Goal: Task Accomplishment & Management: Manage account settings

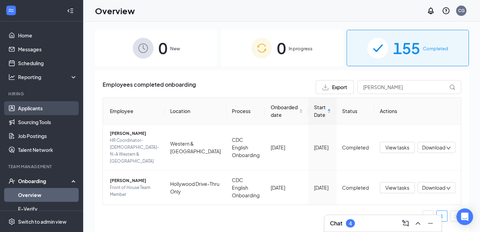
click at [42, 111] on link "Applicants" at bounding box center [47, 108] width 59 height 14
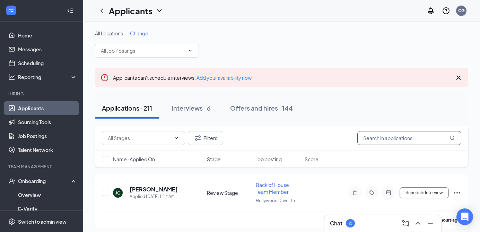
click at [382, 142] on input "text" at bounding box center [409, 138] width 104 height 14
type input "b"
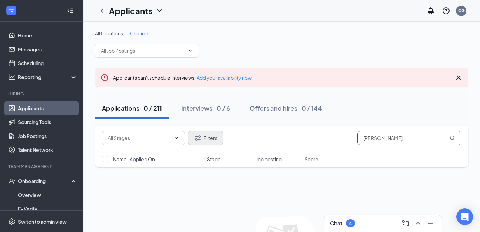
type input "[PERSON_NAME]"
click at [199, 139] on icon "Filter" at bounding box center [198, 137] width 6 height 5
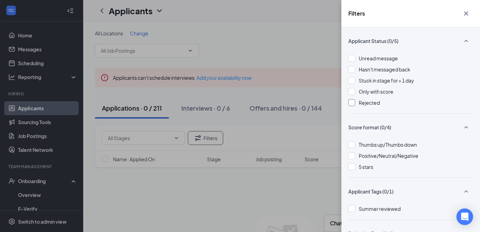
click at [352, 103] on div at bounding box center [351, 102] width 7 height 7
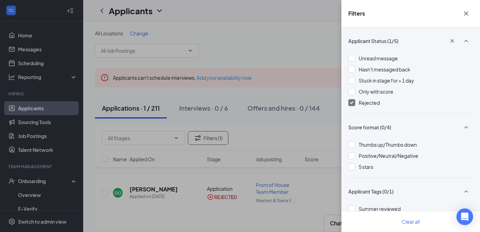
click at [286, 33] on div "Filters Applicant Status (1/5) Unread message Hasn't messaged back Stuck in sta…" at bounding box center [240, 116] width 480 height 232
click at [467, 12] on icon "Cross" at bounding box center [466, 13] width 4 height 4
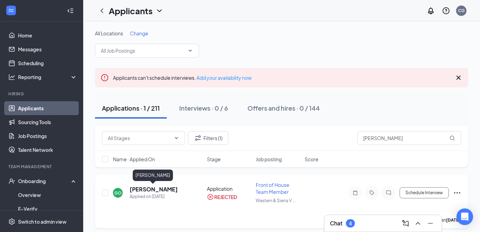
click at [154, 189] on h5 "[PERSON_NAME]" at bounding box center [154, 189] width 48 height 8
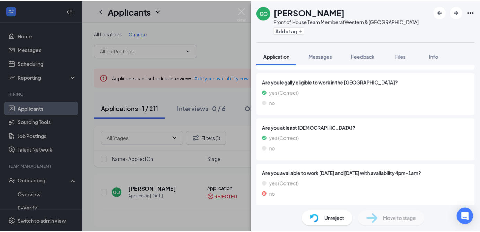
scroll to position [246, 0]
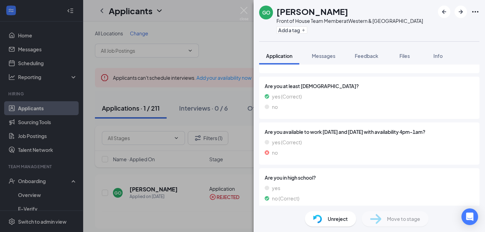
click at [248, 5] on div "GO [PERSON_NAME] Front of House Team Member at Western & [GEOGRAPHIC_DATA] Add …" at bounding box center [242, 116] width 485 height 232
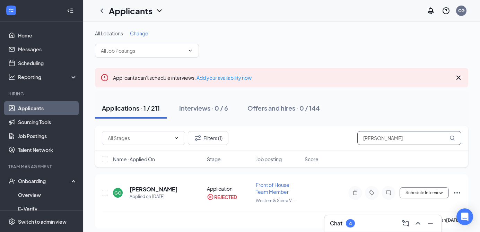
click at [407, 139] on input "[PERSON_NAME]" at bounding box center [409, 138] width 104 height 14
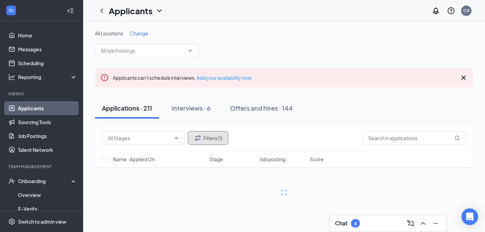
click at [213, 137] on button "Filters (1)" at bounding box center [208, 138] width 41 height 14
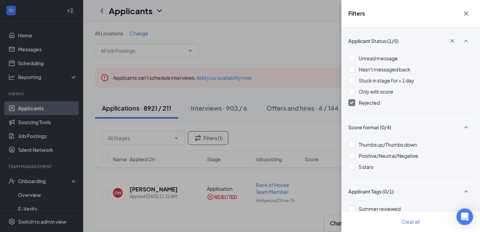
click at [353, 102] on div at bounding box center [351, 102] width 7 height 7
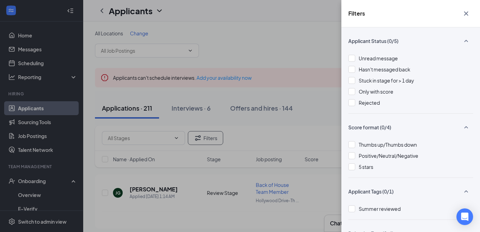
click at [466, 11] on icon "Cross" at bounding box center [466, 13] width 8 height 8
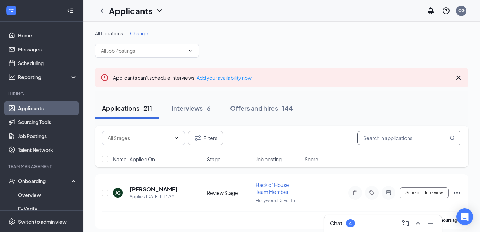
click at [386, 137] on input "text" at bounding box center [409, 138] width 104 height 14
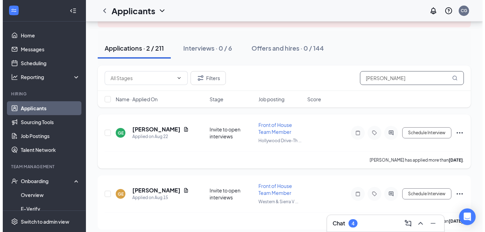
scroll to position [65, 0]
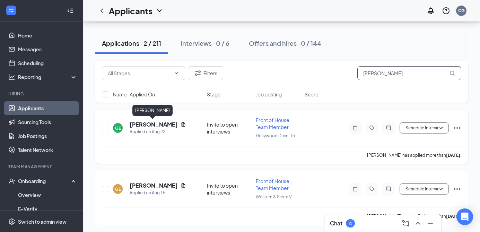
type input "[PERSON_NAME]"
click at [163, 125] on h5 "[PERSON_NAME]" at bounding box center [154, 125] width 48 height 8
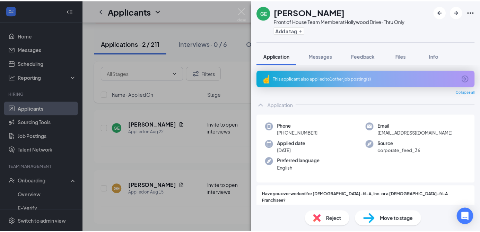
scroll to position [5, 0]
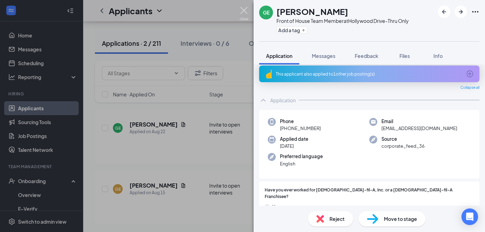
click at [244, 9] on img at bounding box center [244, 14] width 9 height 14
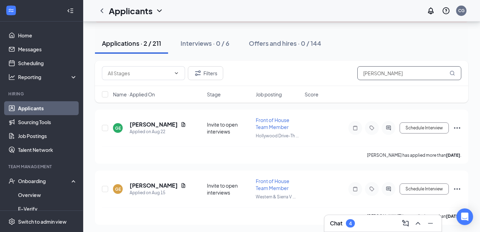
click at [398, 73] on input "[PERSON_NAME]" at bounding box center [409, 73] width 104 height 14
click at [395, 74] on input "[PERSON_NAME]" at bounding box center [409, 73] width 104 height 14
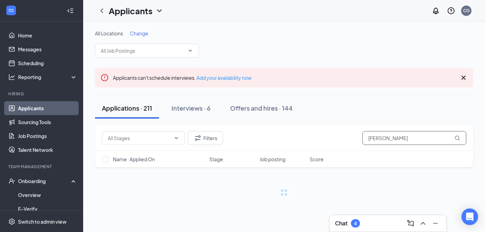
type input "[PERSON_NAME]"
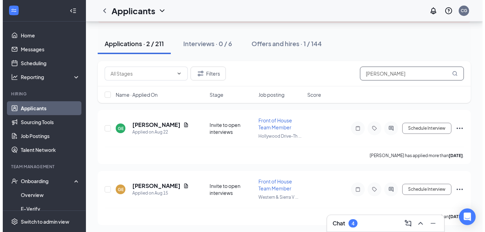
scroll to position [65, 0]
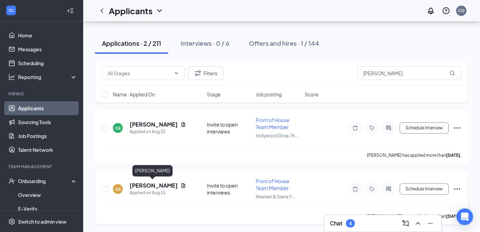
click at [155, 186] on h5 "[PERSON_NAME]" at bounding box center [154, 185] width 48 height 8
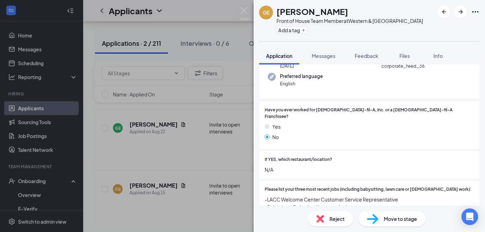
scroll to position [158, 0]
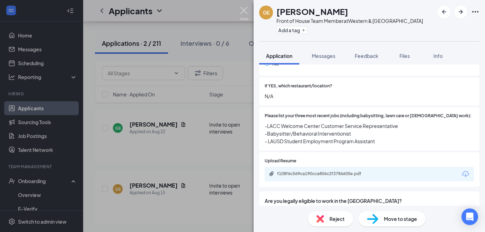
click at [245, 15] on img at bounding box center [244, 14] width 9 height 14
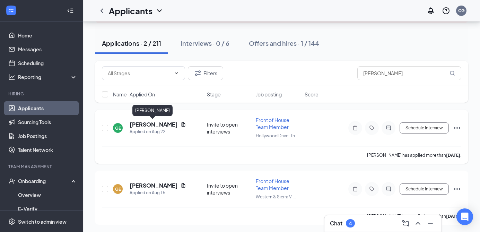
click at [162, 125] on h5 "[PERSON_NAME]" at bounding box center [154, 125] width 48 height 8
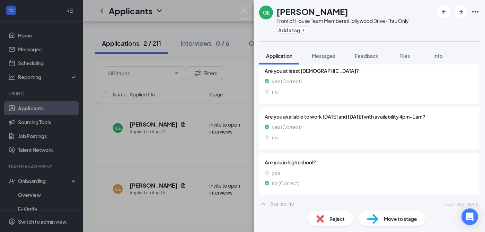
scroll to position [312, 0]
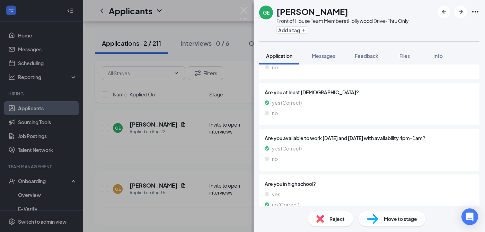
click at [243, 5] on div "GE [PERSON_NAME] Front of House Team Member at [GEOGRAPHIC_DATA]-Thru Only Add …" at bounding box center [242, 116] width 485 height 232
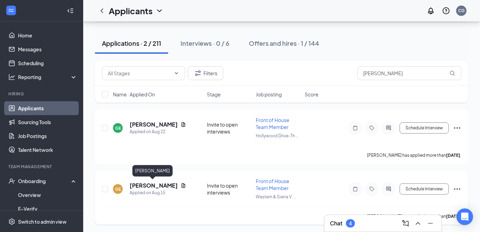
click at [140, 185] on h5 "[PERSON_NAME]" at bounding box center [154, 185] width 48 height 8
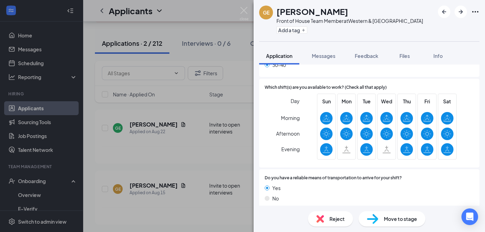
scroll to position [545, 0]
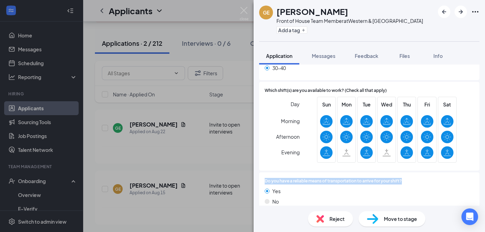
drag, startPoint x: 403, startPoint y: 175, endPoint x: 264, endPoint y: 173, distance: 138.5
click at [264, 173] on div "Do you have a reliable means of transportation to arrive for your shift? Yes No" at bounding box center [369, 192] width 220 height 41
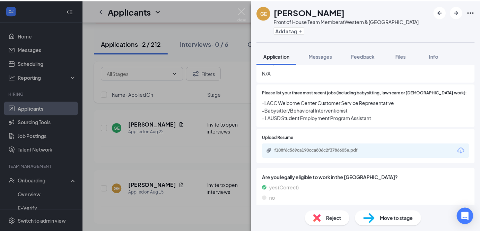
scroll to position [171, 0]
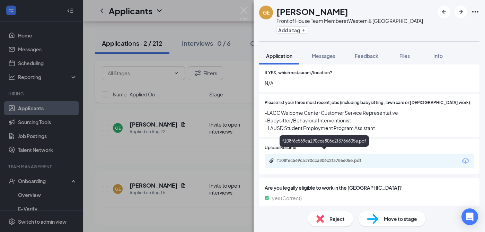
click at [359, 158] on div "f108f6c569ca190cca806c2f3786605e.pdf" at bounding box center [325, 161] width 97 height 6
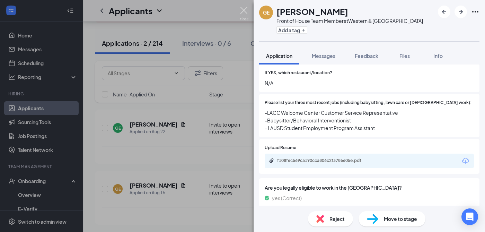
click at [247, 11] on img at bounding box center [244, 14] width 9 height 14
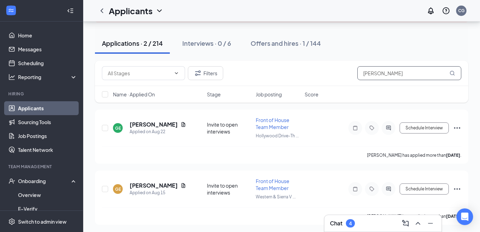
click at [401, 74] on input "[PERSON_NAME]" at bounding box center [409, 73] width 104 height 14
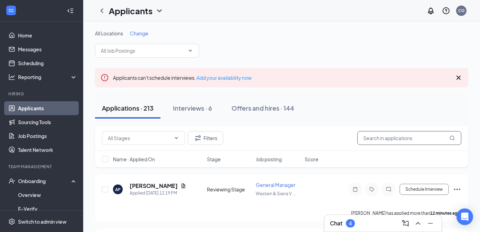
click at [372, 140] on input "text" at bounding box center [409, 138] width 104 height 14
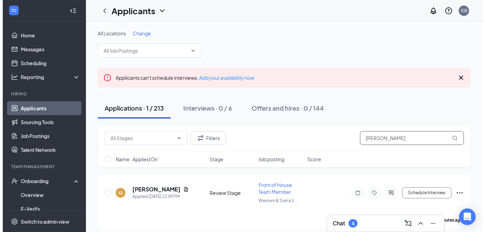
scroll to position [4, 0]
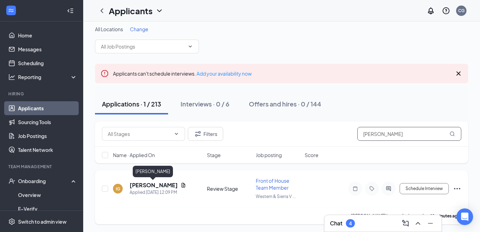
type input "[PERSON_NAME]"
click at [157, 185] on h5 "[PERSON_NAME]" at bounding box center [154, 185] width 48 height 8
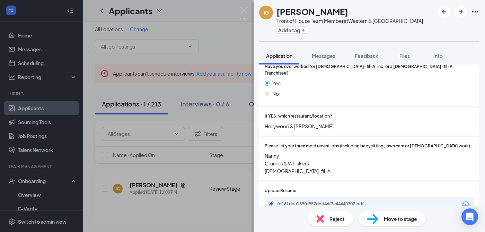
scroll to position [122, 0]
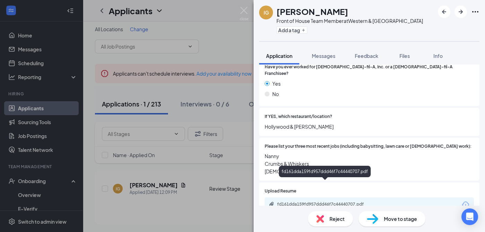
click at [331, 201] on div "fd161dda159fd957ddd46f7c44440707.pdf" at bounding box center [325, 204] width 97 height 6
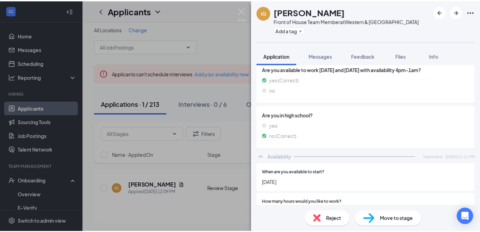
scroll to position [351, 0]
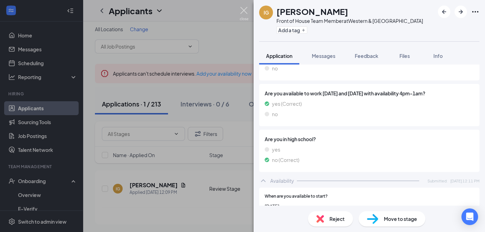
click at [244, 12] on img at bounding box center [244, 14] width 9 height 14
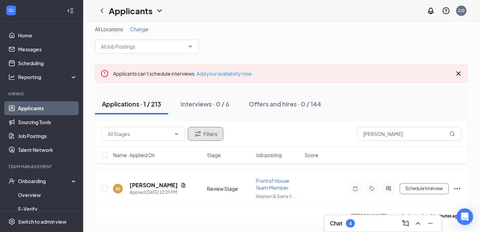
click at [209, 136] on button "Filters" at bounding box center [205, 134] width 35 height 14
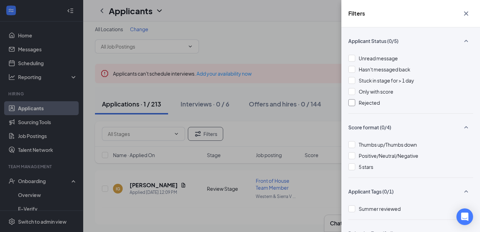
click at [352, 104] on div at bounding box center [351, 102] width 7 height 7
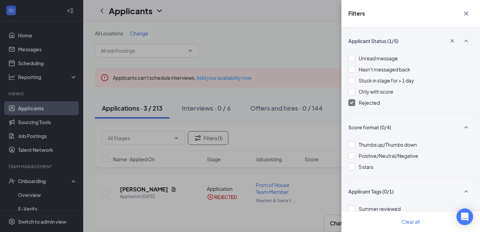
click at [471, 13] on button "button" at bounding box center [466, 13] width 14 height 13
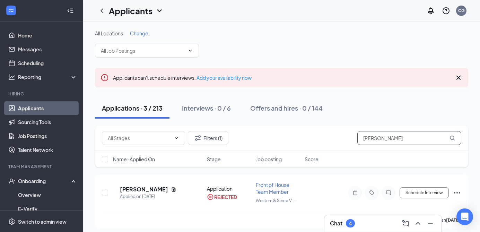
click at [384, 143] on input "[PERSON_NAME]" at bounding box center [409, 138] width 104 height 14
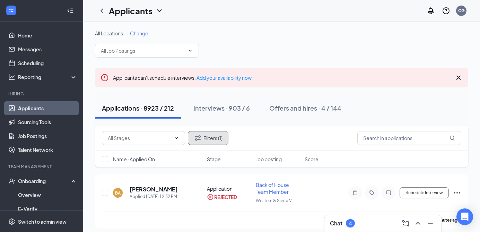
click at [221, 143] on button "Filters (1)" at bounding box center [208, 138] width 41 height 14
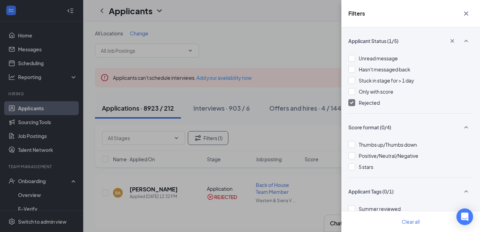
click at [353, 103] on img at bounding box center [351, 102] width 3 height 3
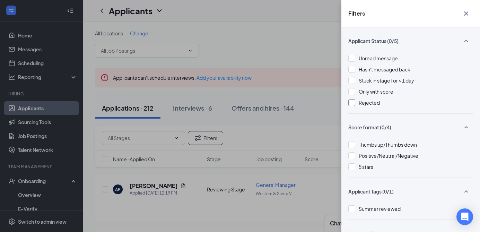
click at [466, 14] on icon "Cross" at bounding box center [466, 13] width 4 height 4
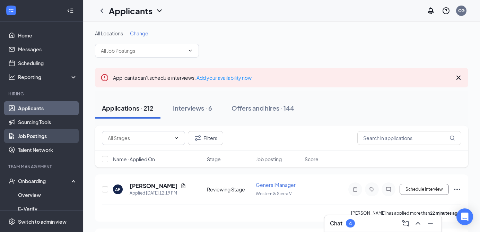
click at [30, 137] on link "Job Postings" at bounding box center [47, 136] width 59 height 14
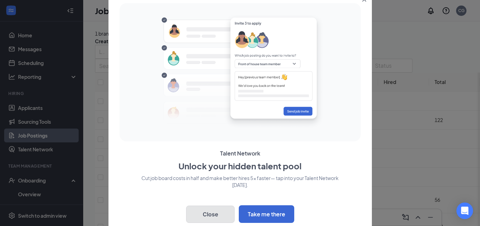
click at [218, 213] on button "Close" at bounding box center [210, 214] width 48 height 17
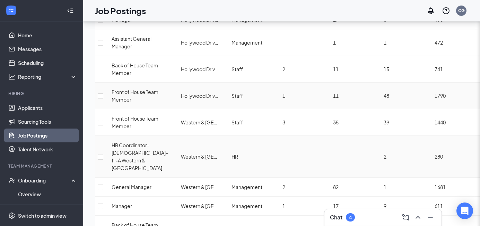
scroll to position [232, 0]
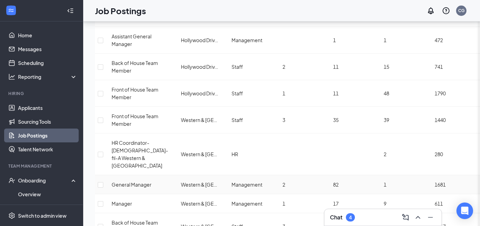
click at [133, 182] on span "General Manager" at bounding box center [132, 185] width 40 height 6
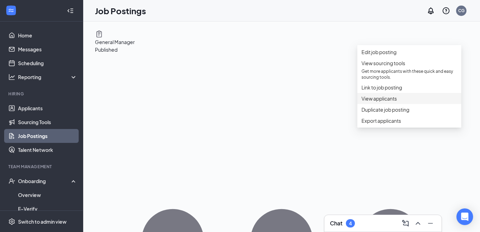
scroll to position [11, 0]
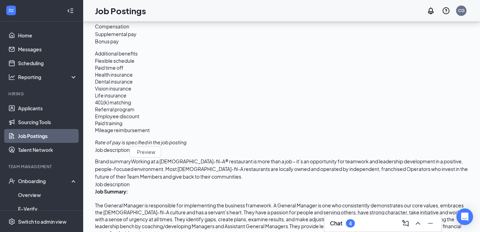
scroll to position [0, 0]
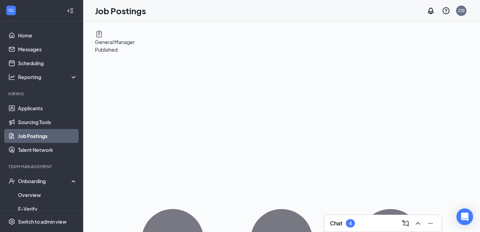
click at [70, 9] on div at bounding box center [70, 11] width 14 height 14
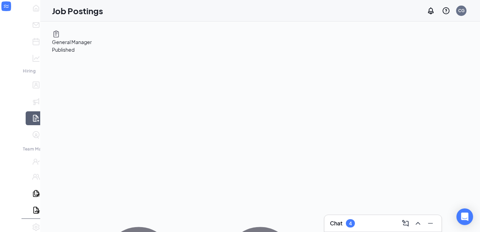
click at [9, 13] on icon "Expand" at bounding box center [10, 15] width 7 height 7
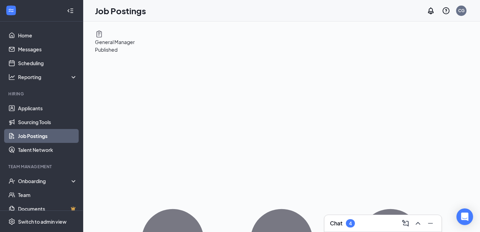
click at [115, 7] on h1 "Job Postings" at bounding box center [120, 11] width 51 height 12
click at [294, 54] on div "General Manager Published" at bounding box center [281, 232] width 373 height 388
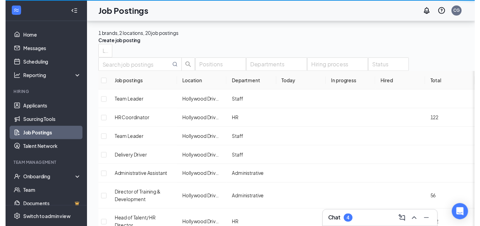
scroll to position [232, 0]
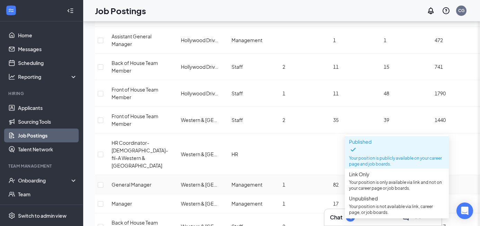
click at [287, 176] on td "1" at bounding box center [302, 185] width 51 height 19
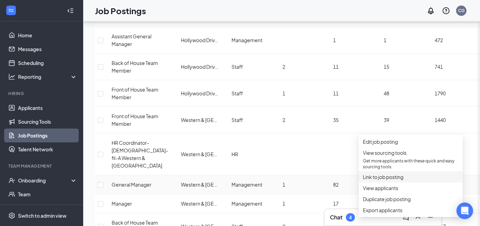
scroll to position [288, 0]
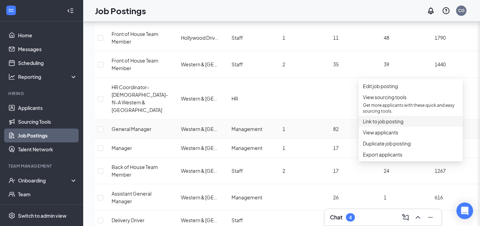
click at [399, 127] on li "Link to job posting" at bounding box center [410, 121] width 104 height 11
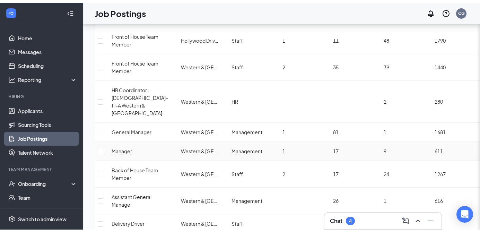
scroll to position [0, 0]
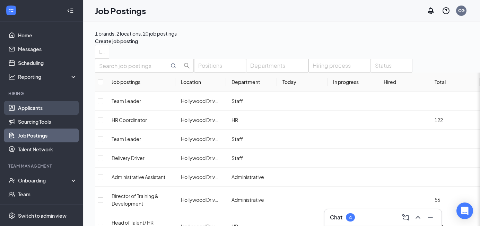
click at [27, 109] on link "Applicants" at bounding box center [47, 108] width 59 height 14
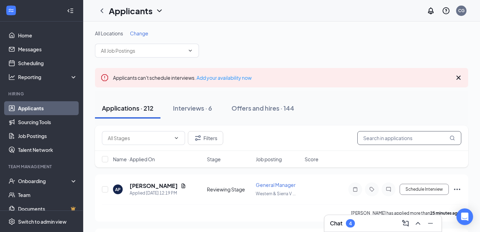
click at [375, 140] on input "text" at bounding box center [409, 138] width 104 height 14
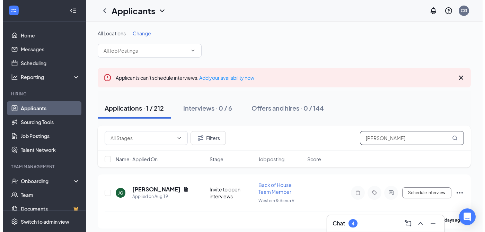
scroll to position [4, 0]
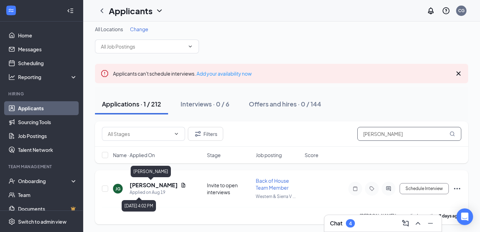
type input "[PERSON_NAME]"
click at [150, 185] on h5 "[PERSON_NAME]" at bounding box center [154, 185] width 48 height 8
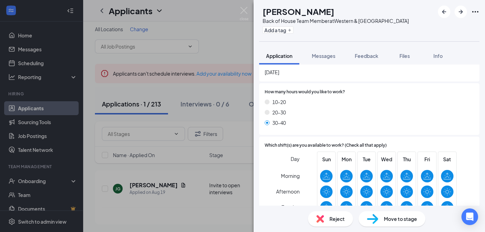
scroll to position [514, 0]
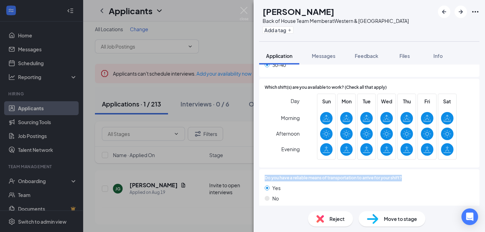
drag, startPoint x: 265, startPoint y: 171, endPoint x: 407, endPoint y: 173, distance: 142.3
click at [407, 175] on div "Do you have a reliable means of transportation to arrive for your shift?" at bounding box center [369, 178] width 209 height 7
click at [404, 175] on div at bounding box center [438, 178] width 72 height 7
drag, startPoint x: 405, startPoint y: 172, endPoint x: 261, endPoint y: 170, distance: 144.4
click at [260, 170] on div "Do you have a reliable means of transportation to arrive for your shift? Yes No" at bounding box center [369, 189] width 220 height 41
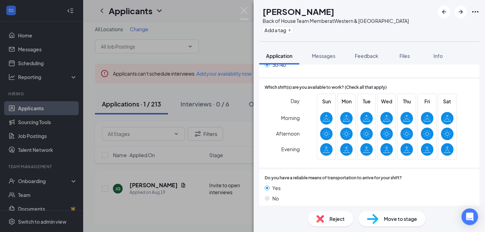
click at [324, 185] on div "Yes" at bounding box center [369, 188] width 209 height 8
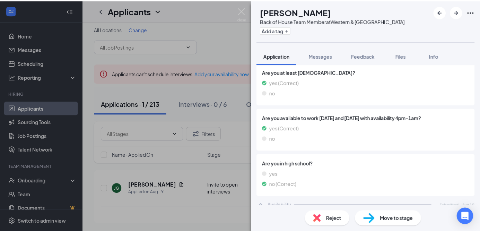
scroll to position [0, 0]
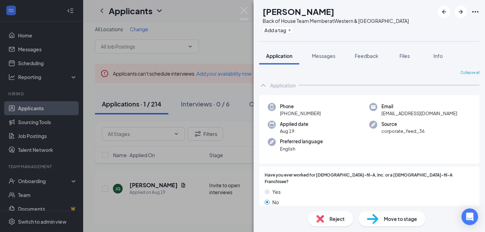
click at [243, 11] on img at bounding box center [244, 14] width 9 height 14
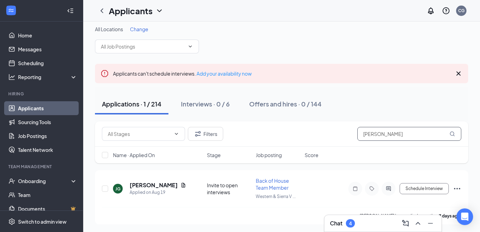
click at [391, 136] on input "[PERSON_NAME]" at bounding box center [409, 134] width 104 height 14
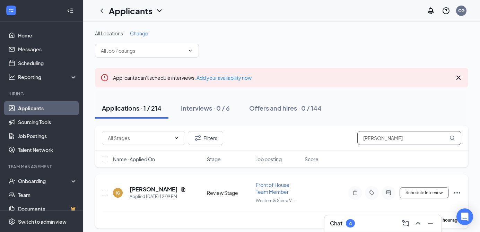
scroll to position [4, 0]
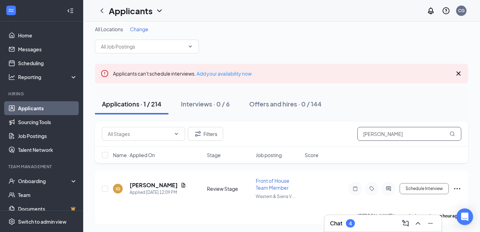
click at [395, 135] on input "[PERSON_NAME]" at bounding box center [409, 134] width 104 height 14
type input "[PERSON_NAME]"
click at [418, 225] on icon "ChevronUp" at bounding box center [417, 223] width 8 height 8
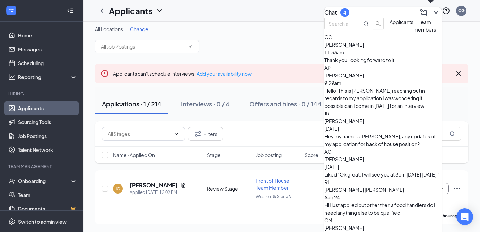
click at [431, 10] on icon "ChevronDown" at bounding box center [435, 12] width 8 height 8
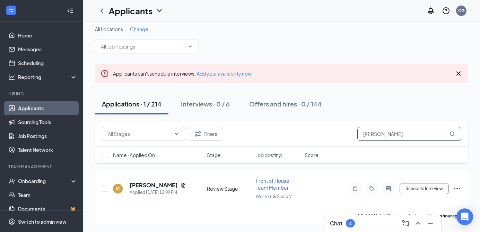
click at [389, 134] on input "[PERSON_NAME]" at bounding box center [409, 134] width 104 height 14
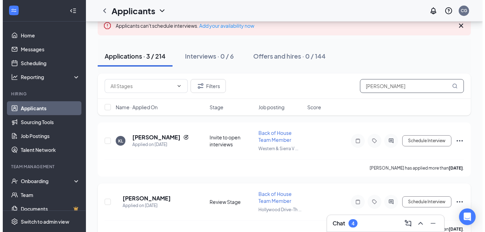
scroll to position [48, 0]
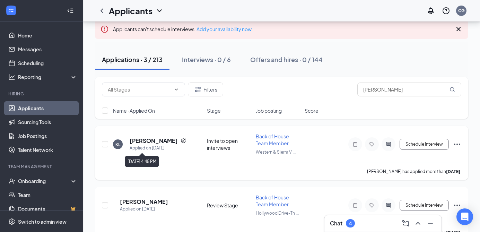
click at [154, 144] on div "Applied on [DATE]" at bounding box center [158, 147] width 56 height 7
click at [158, 140] on h5 "[PERSON_NAME]" at bounding box center [154, 141] width 48 height 8
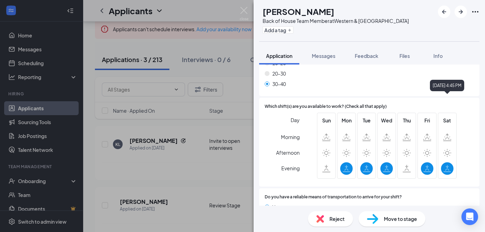
scroll to position [511, 0]
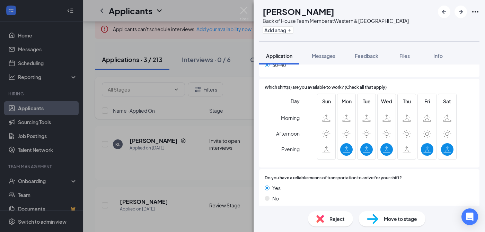
click at [402, 175] on div at bounding box center [438, 178] width 72 height 7
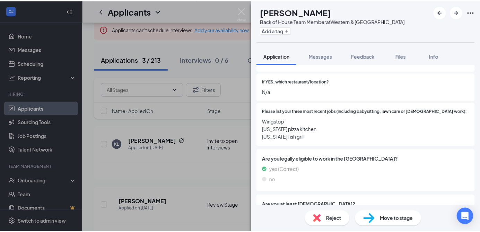
scroll to position [175, 0]
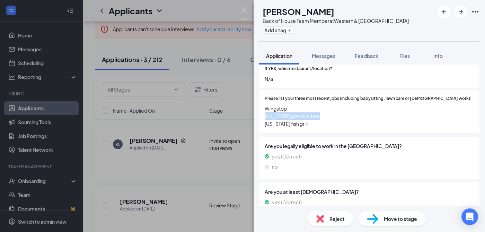
drag, startPoint x: 265, startPoint y: 110, endPoint x: 328, endPoint y: 110, distance: 63.4
click at [328, 110] on span "Wingstop [US_STATE] pizza kitchen [US_STATE] fish grill" at bounding box center [369, 116] width 209 height 23
drag, startPoint x: 265, startPoint y: 101, endPoint x: 303, endPoint y: 119, distance: 42.4
click at [303, 119] on span "Wingstop [US_STATE] pizza kitchen [US_STATE] fish grill" at bounding box center [369, 116] width 209 height 23
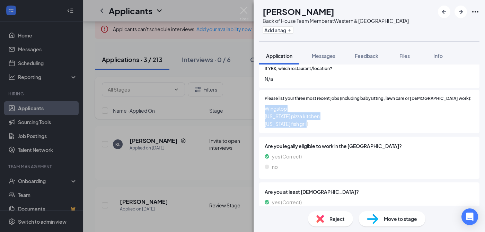
click at [303, 119] on span "Wingstop [US_STATE] pizza kitchen [US_STATE] fish grill" at bounding box center [369, 116] width 209 height 23
drag, startPoint x: 308, startPoint y: 119, endPoint x: 265, endPoint y: 112, distance: 43.5
click at [265, 112] on span "Wingstop [US_STATE] pizza kitchen [US_STATE] fish grill" at bounding box center [369, 116] width 209 height 23
copy span "[US_STATE] pizza kitchen [US_STATE] fish grill"
click at [244, 6] on div "KL [PERSON_NAME] Back of House Team Member at Western & Sierra Vista Add a tag …" at bounding box center [242, 116] width 485 height 232
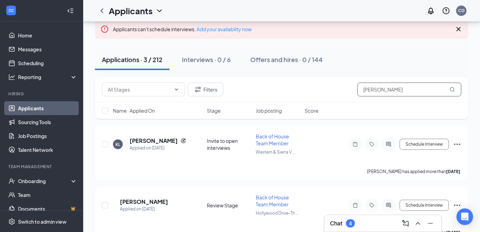
click at [384, 88] on input "[PERSON_NAME]" at bounding box center [409, 89] width 104 height 14
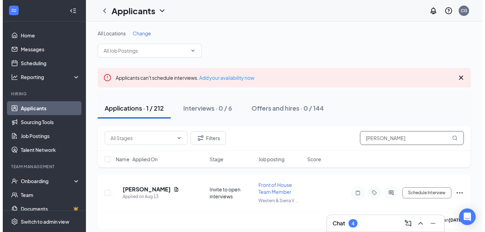
scroll to position [4, 0]
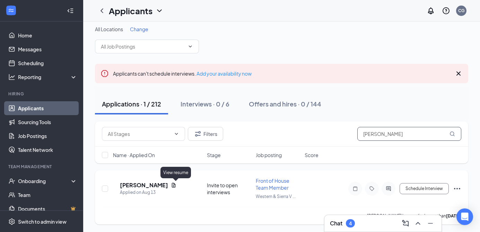
type input "[PERSON_NAME]"
click at [162, 185] on h5 "[PERSON_NAME]" at bounding box center [144, 185] width 48 height 8
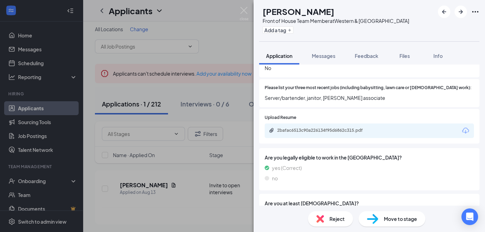
scroll to position [157, 0]
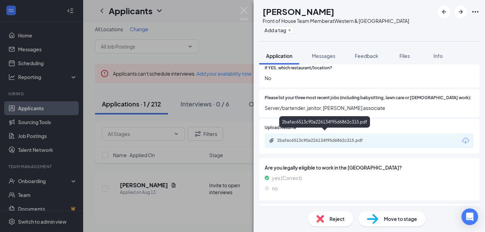
click at [358, 137] on div "2bafac6513c90a226134f95d6862c315.pdf" at bounding box center [325, 140] width 97 height 6
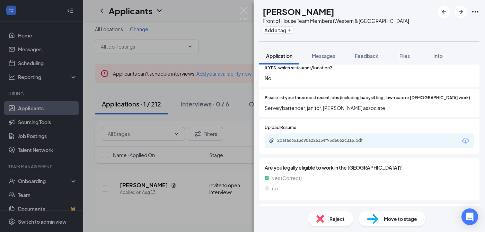
click at [427, 74] on span "No" at bounding box center [369, 78] width 209 height 8
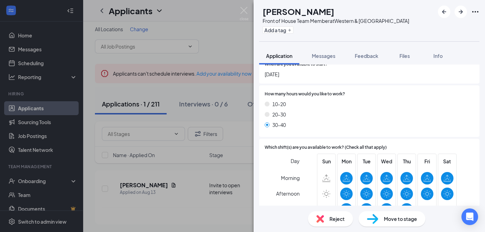
scroll to position [514, 0]
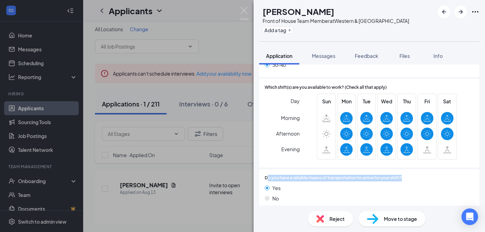
drag, startPoint x: 266, startPoint y: 171, endPoint x: 401, endPoint y: 172, distance: 135.4
click at [401, 175] on span "Do you have a reliable means of transportation to arrive for your shift?" at bounding box center [333, 178] width 137 height 7
drag, startPoint x: 408, startPoint y: 171, endPoint x: 264, endPoint y: 174, distance: 144.1
click at [264, 174] on div "Do you have a reliable means of transportation to arrive for your shift? Yes No" at bounding box center [369, 189] width 220 height 41
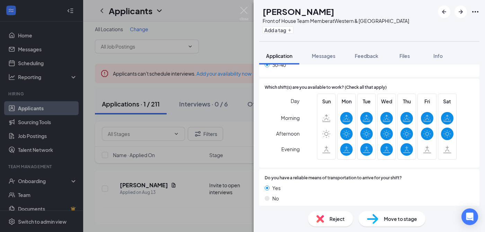
click at [426, 175] on div at bounding box center [438, 178] width 72 height 7
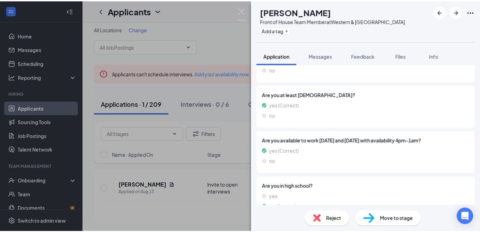
scroll to position [276, 0]
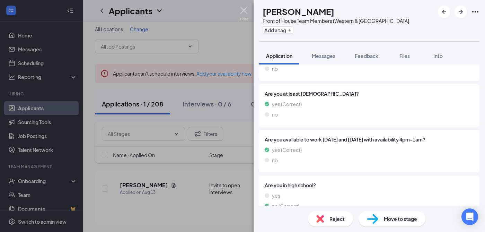
click at [246, 12] on img at bounding box center [244, 14] width 9 height 14
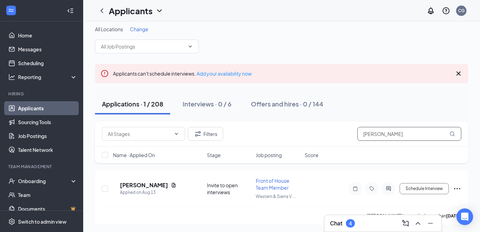
click at [417, 130] on input "[PERSON_NAME]" at bounding box center [409, 134] width 104 height 14
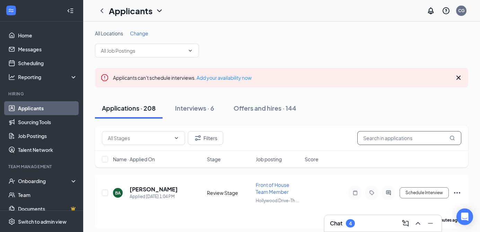
click at [411, 138] on input "text" at bounding box center [409, 138] width 104 height 14
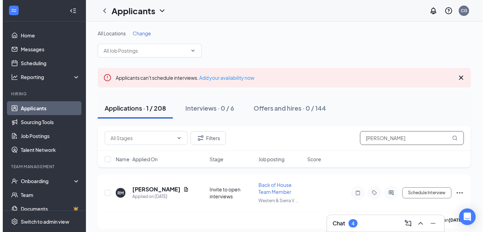
scroll to position [4, 0]
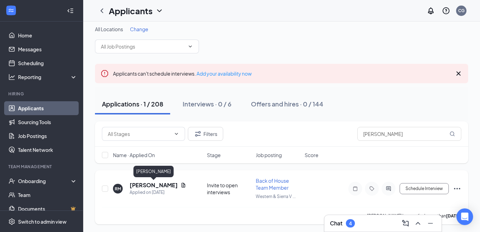
click at [160, 183] on h5 "[PERSON_NAME]" at bounding box center [154, 185] width 48 height 8
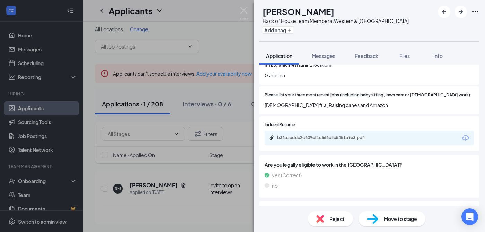
scroll to position [169, 0]
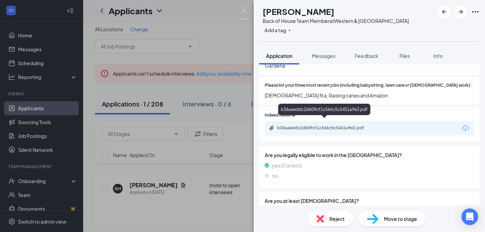
click at [338, 125] on div "b36aaeddc2d609cf1c566c5c5451a9e3.pdf" at bounding box center [325, 128] width 97 height 6
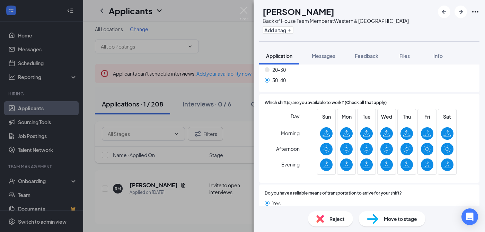
scroll to position [514, 0]
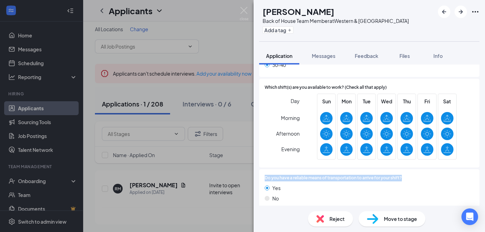
drag, startPoint x: 403, startPoint y: 171, endPoint x: 263, endPoint y: 171, distance: 140.6
click at [263, 171] on div "Do you have a reliable means of transportation to arrive for your shift? Yes No" at bounding box center [369, 189] width 220 height 41
click at [431, 184] on div "Yes" at bounding box center [369, 188] width 209 height 8
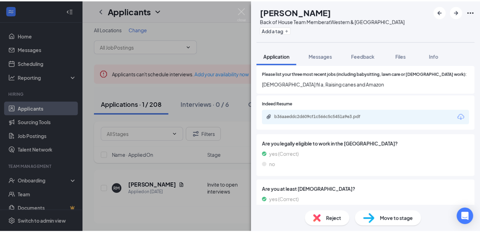
scroll to position [180, 0]
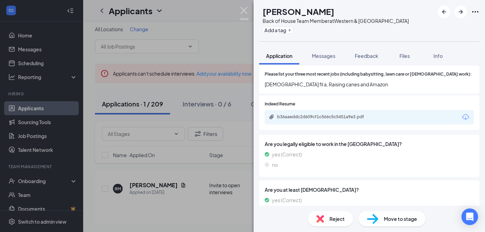
click at [247, 14] on img at bounding box center [244, 14] width 9 height 14
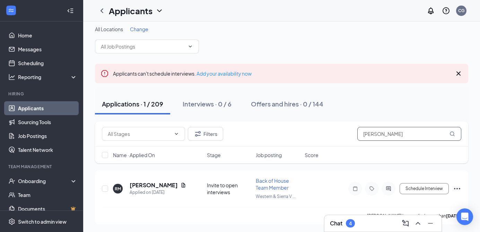
click at [387, 133] on input "[PERSON_NAME]" at bounding box center [409, 134] width 104 height 14
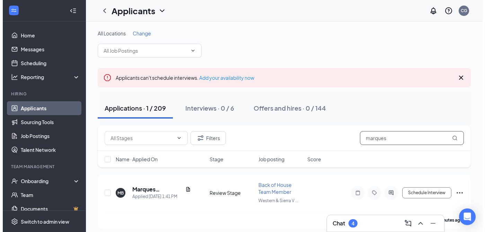
scroll to position [4, 0]
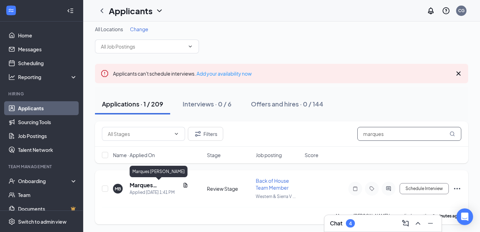
type input "marques"
click at [163, 184] on h5 "Marques [PERSON_NAME]" at bounding box center [155, 185] width 50 height 8
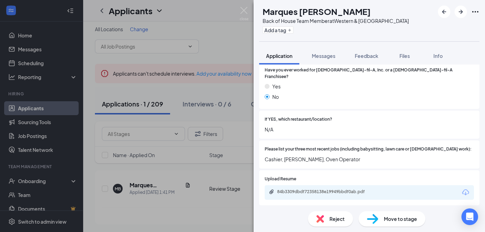
scroll to position [164, 0]
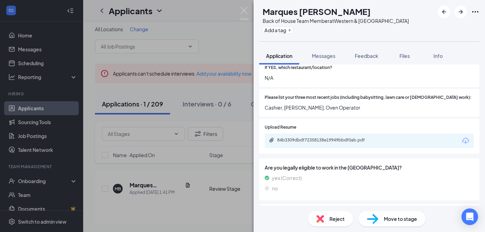
click at [355, 137] on div "84b3309dbdf72358138e19949bbdf0ab.pdf" at bounding box center [325, 140] width 97 height 6
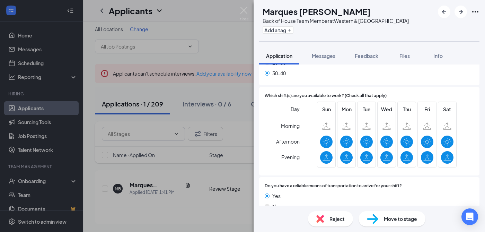
scroll to position [511, 0]
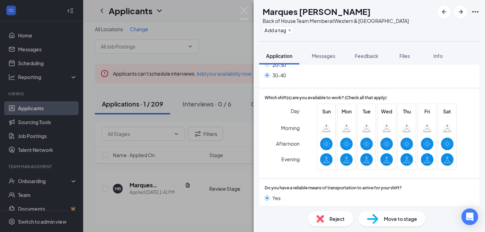
click at [248, 7] on img at bounding box center [244, 14] width 9 height 14
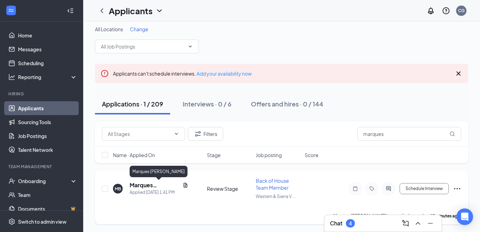
click at [145, 183] on h5 "Marques [PERSON_NAME]" at bounding box center [155, 185] width 50 height 8
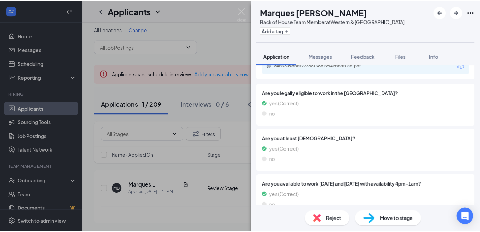
scroll to position [240, 0]
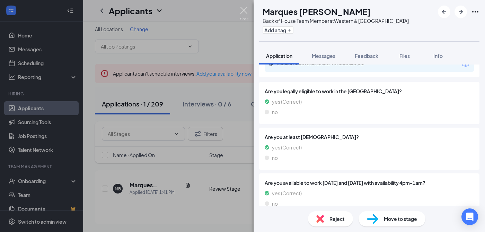
click at [246, 12] on img at bounding box center [244, 14] width 9 height 14
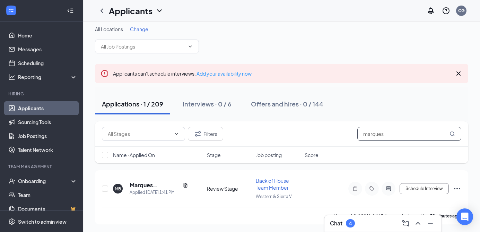
click at [384, 127] on input "marques" at bounding box center [409, 134] width 104 height 14
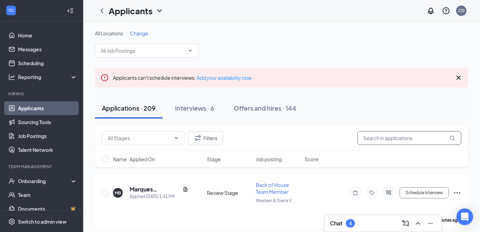
click at [377, 138] on input "text" at bounding box center [409, 138] width 104 height 14
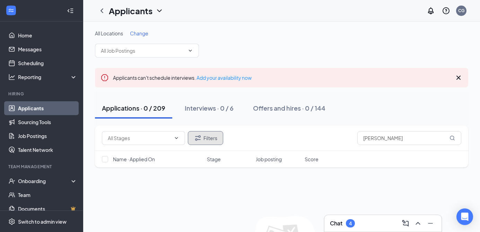
click at [213, 141] on button "Filters" at bounding box center [205, 138] width 35 height 14
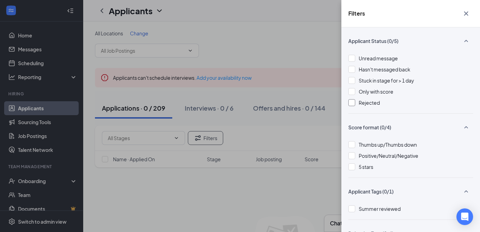
click at [350, 105] on div at bounding box center [351, 102] width 7 height 7
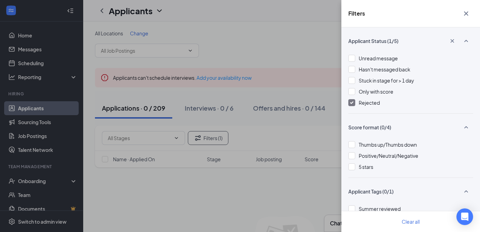
click at [468, 17] on icon "Cross" at bounding box center [466, 13] width 8 height 8
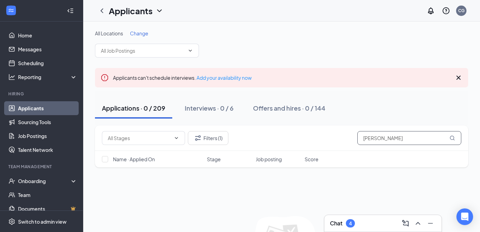
click at [389, 141] on input "[PERSON_NAME]" at bounding box center [409, 138] width 104 height 14
type input "[PERSON_NAME]"
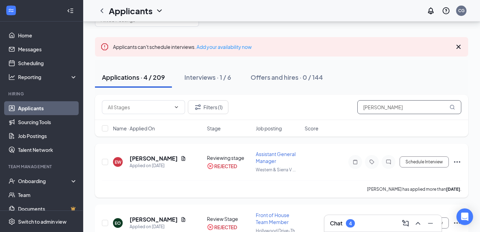
scroll to position [30, 0]
click at [393, 109] on input "[PERSON_NAME]" at bounding box center [409, 108] width 104 height 14
click at [392, 111] on input "[PERSON_NAME]" at bounding box center [409, 108] width 104 height 14
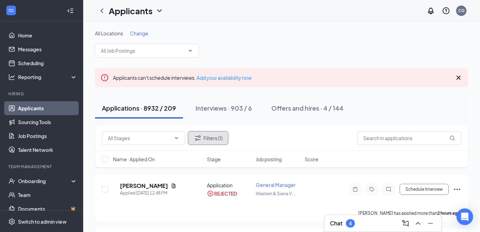
click at [210, 136] on button "Filters (1)" at bounding box center [208, 138] width 41 height 14
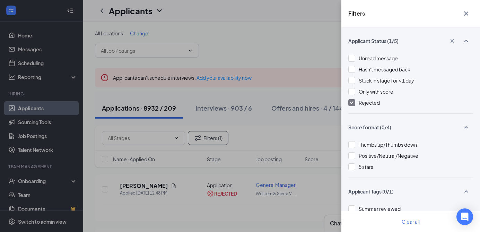
click at [350, 103] on img at bounding box center [351, 102] width 3 height 3
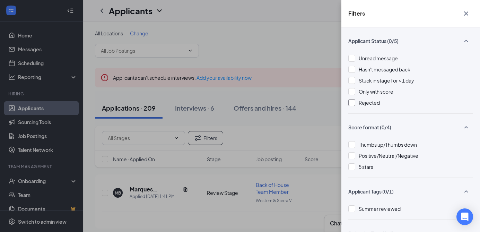
click at [467, 16] on icon "Cross" at bounding box center [466, 13] width 8 height 8
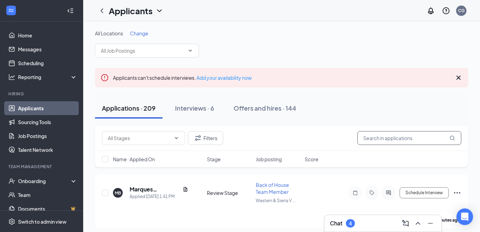
click at [389, 141] on input "text" at bounding box center [409, 138] width 104 height 14
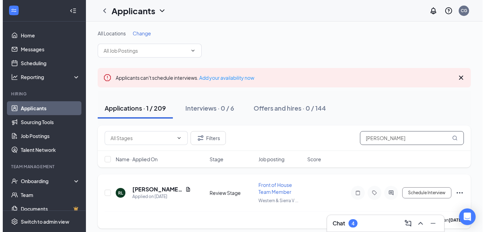
scroll to position [4, 0]
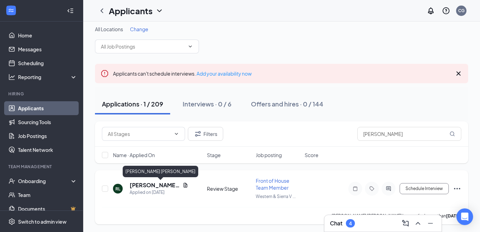
click at [152, 186] on h5 "[PERSON_NAME] [PERSON_NAME]" at bounding box center [155, 185] width 50 height 8
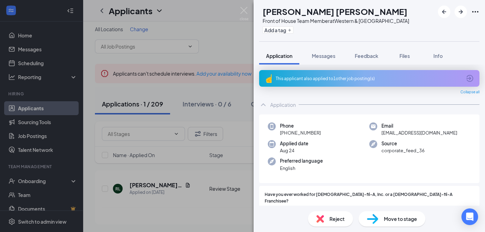
click at [386, 75] on div "This applicant also applied to 1 other job posting(s)" at bounding box center [369, 78] width 186 height 6
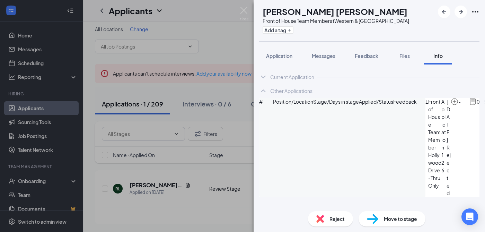
click at [247, 6] on div "[PERSON_NAME] [PERSON_NAME] Front of House Team Member at Western & [GEOGRAPHIC…" at bounding box center [242, 116] width 485 height 232
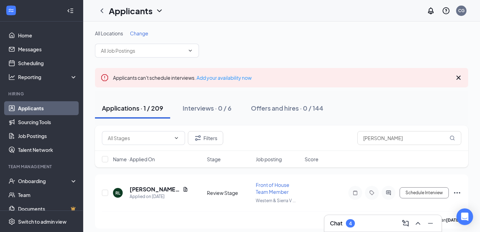
click at [208, 146] on div "Filters [PERSON_NAME]" at bounding box center [281, 137] width 373 height 25
click at [213, 139] on button "Filters" at bounding box center [205, 138] width 35 height 14
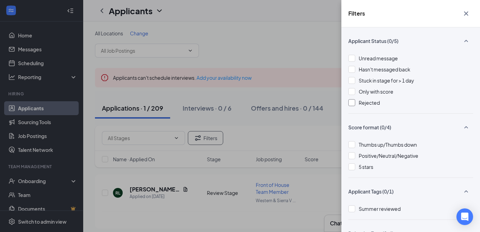
click at [351, 103] on div at bounding box center [351, 102] width 7 height 7
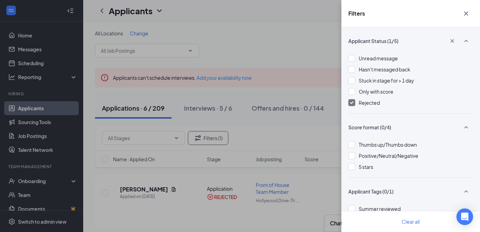
click at [467, 11] on icon "Cross" at bounding box center [466, 13] width 8 height 8
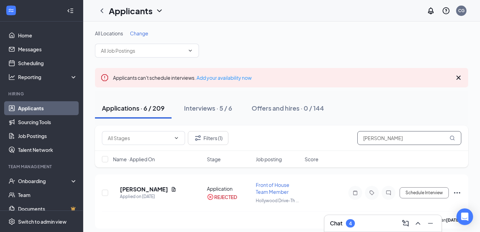
click at [386, 137] on input "[PERSON_NAME]" at bounding box center [409, 138] width 104 height 14
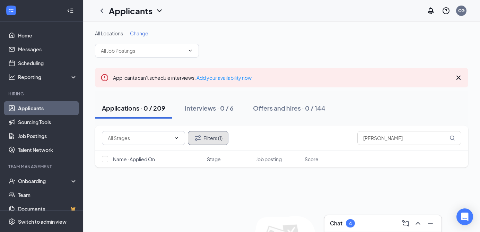
click at [201, 138] on icon "Filter" at bounding box center [198, 138] width 8 height 8
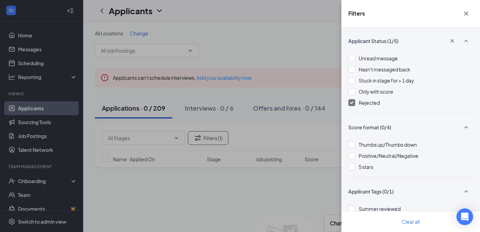
click at [353, 101] on img at bounding box center [351, 102] width 3 height 3
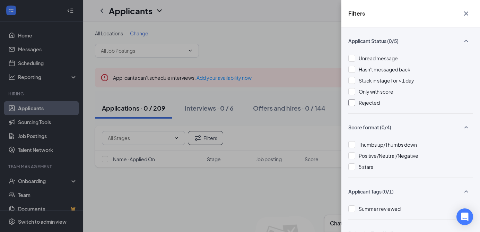
click at [465, 11] on icon "Cross" at bounding box center [466, 13] width 8 height 8
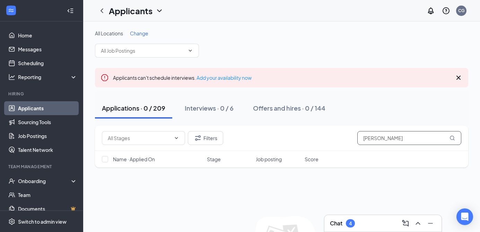
click at [383, 137] on input "[PERSON_NAME]" at bounding box center [409, 138] width 104 height 14
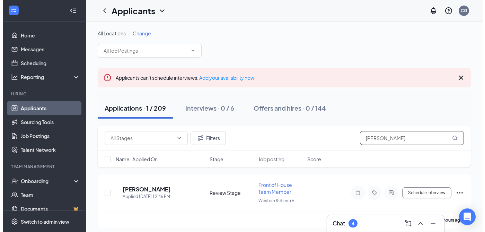
scroll to position [4, 0]
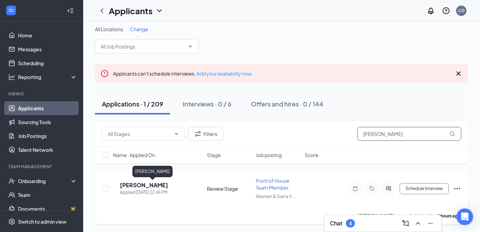
type input "[PERSON_NAME]"
click at [158, 183] on h5 "[PERSON_NAME]" at bounding box center [144, 185] width 48 height 8
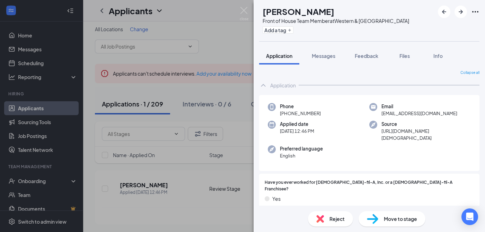
click at [246, 6] on div "AP [PERSON_NAME] Front of House Team Member at Western & [GEOGRAPHIC_DATA] Add …" at bounding box center [242, 116] width 485 height 232
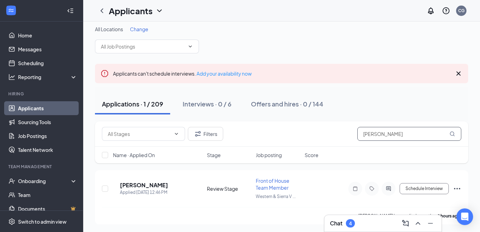
click at [409, 139] on input "[PERSON_NAME]" at bounding box center [409, 134] width 104 height 14
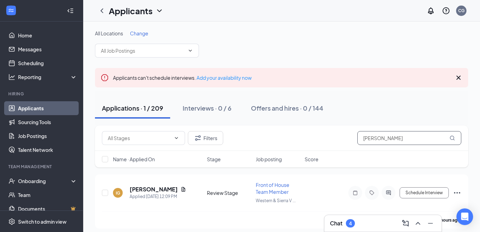
scroll to position [4, 0]
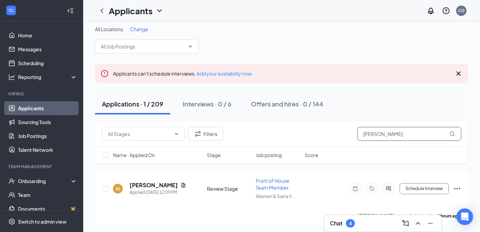
click at [394, 133] on input "[PERSON_NAME]" at bounding box center [409, 134] width 104 height 14
type input "b"
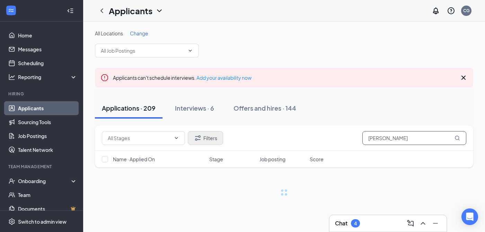
type input "[PERSON_NAME]"
click at [206, 139] on button "Filters" at bounding box center [205, 138] width 35 height 14
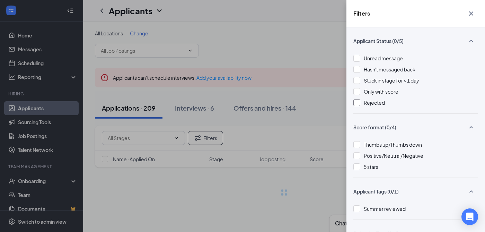
click at [357, 103] on div at bounding box center [356, 102] width 7 height 7
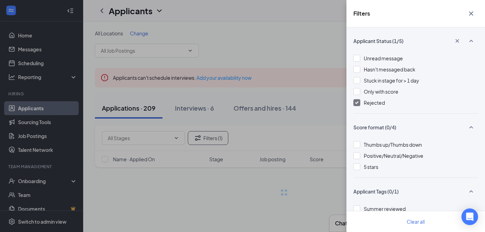
click at [296, 50] on div "Filters Applicant Status (1/5) Unread message Hasn't messaged back Stuck in sta…" at bounding box center [242, 116] width 485 height 232
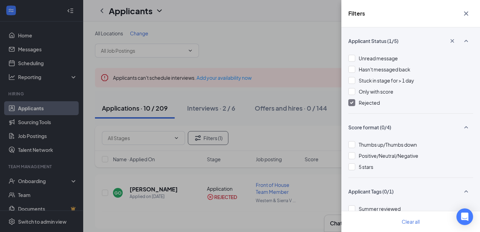
click at [466, 14] on icon "Cross" at bounding box center [466, 13] width 8 height 8
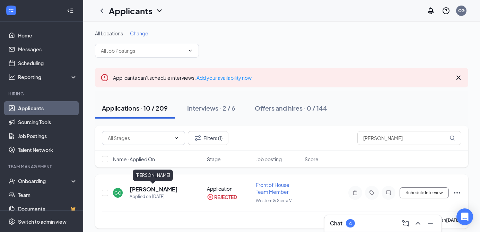
click at [163, 187] on h5 "[PERSON_NAME]" at bounding box center [154, 189] width 48 height 8
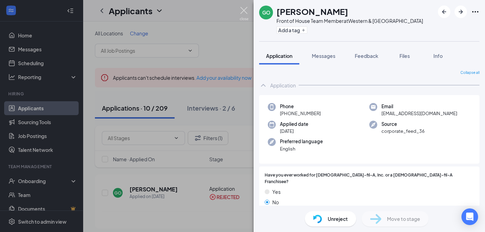
click at [242, 8] on img at bounding box center [244, 14] width 9 height 14
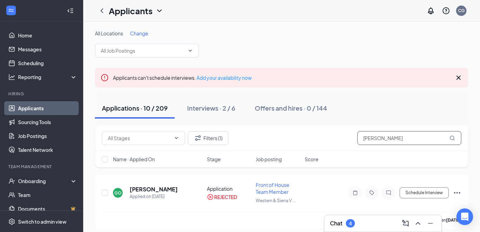
click at [406, 137] on input "[PERSON_NAME]" at bounding box center [409, 138] width 104 height 14
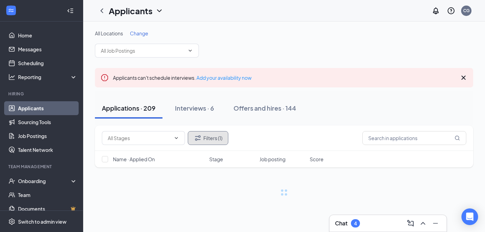
click at [221, 137] on button "Filters (1)" at bounding box center [208, 138] width 41 height 14
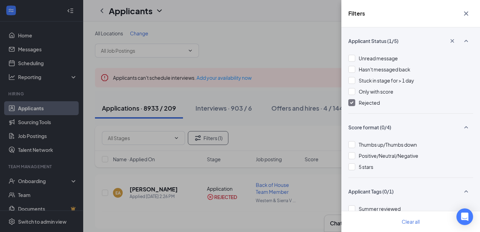
click at [352, 103] on img at bounding box center [351, 102] width 3 height 3
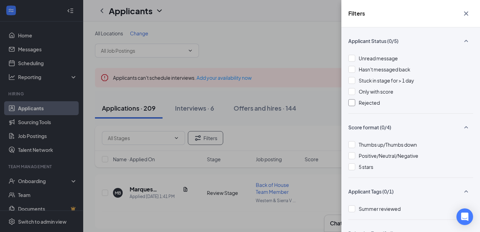
click at [467, 18] on button "button" at bounding box center [466, 13] width 14 height 13
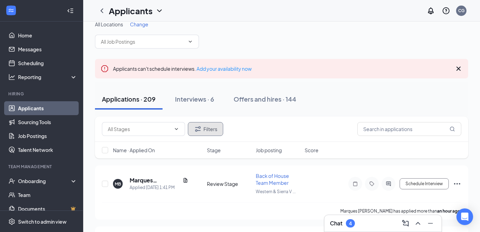
scroll to position [1, 0]
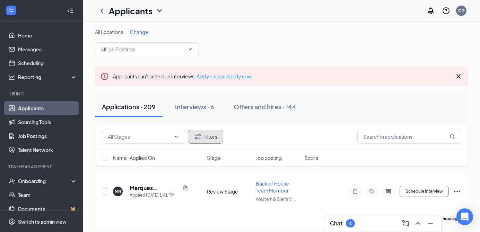
click at [210, 136] on button "Filters" at bounding box center [205, 137] width 35 height 14
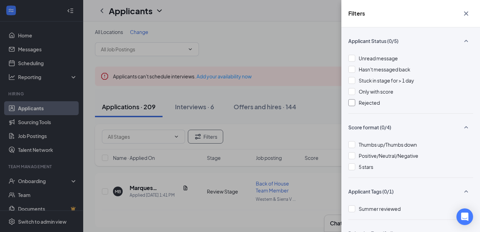
click at [352, 103] on div at bounding box center [351, 102] width 7 height 7
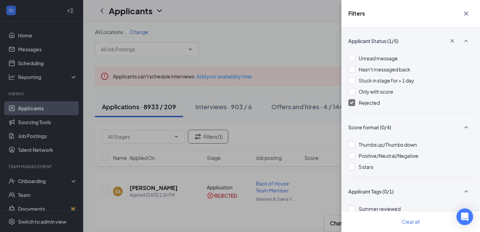
click at [467, 15] on icon "Cross" at bounding box center [466, 13] width 8 height 8
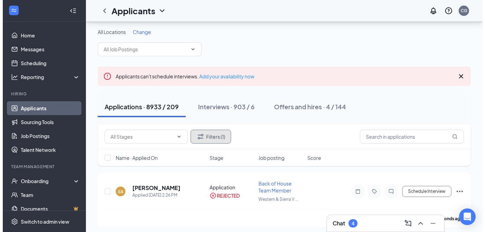
scroll to position [44, 0]
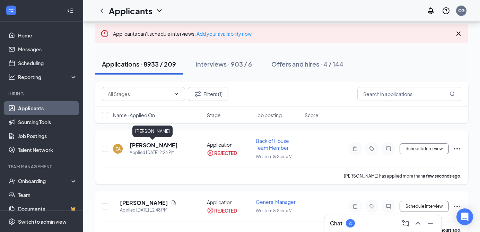
click at [160, 143] on h5 "[PERSON_NAME]" at bounding box center [154, 145] width 48 height 8
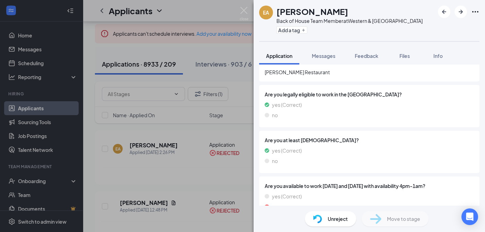
scroll to position [246, 0]
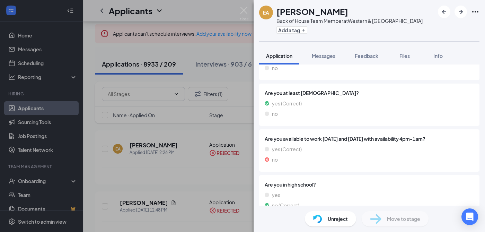
click at [433, 145] on div "yes (Correct)" at bounding box center [369, 149] width 209 height 8
click at [327, 219] on div "Unreject" at bounding box center [330, 218] width 51 height 15
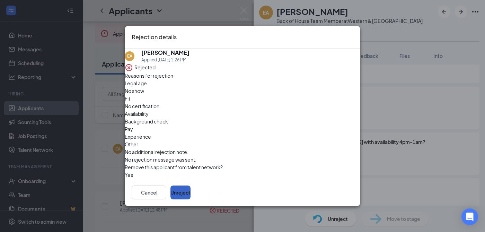
click at [190, 194] on button "Unreject" at bounding box center [180, 192] width 20 height 14
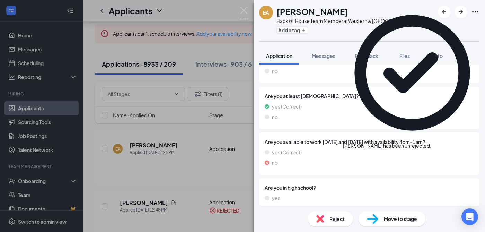
click at [402, 220] on span "Move to stage" at bounding box center [400, 219] width 33 height 8
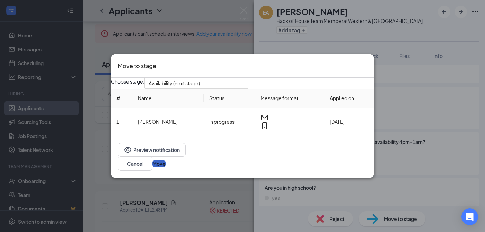
click at [166, 164] on button "Move" at bounding box center [158, 164] width 13 height 8
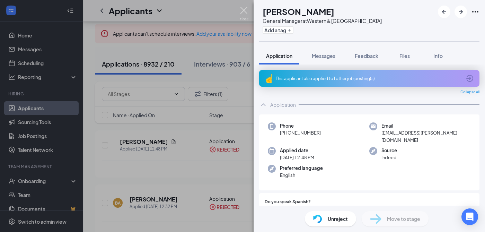
click at [243, 11] on img at bounding box center [244, 14] width 9 height 14
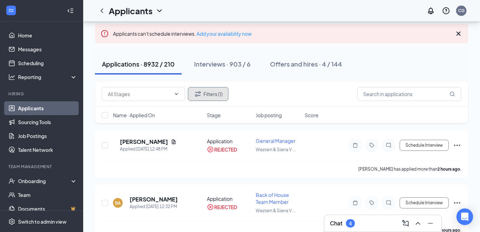
click at [211, 95] on button "Filters (1)" at bounding box center [208, 94] width 41 height 14
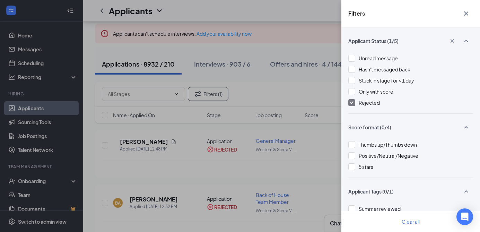
click at [351, 102] on img at bounding box center [351, 102] width 3 height 3
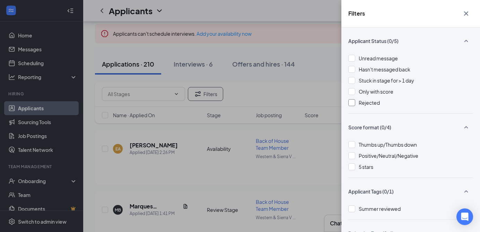
click at [467, 14] on icon "Cross" at bounding box center [466, 13] width 8 height 8
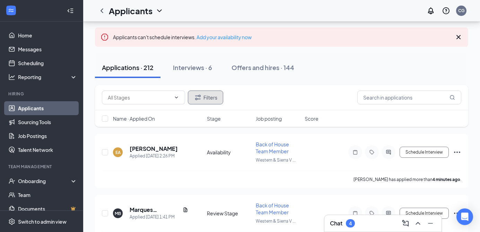
scroll to position [47, 0]
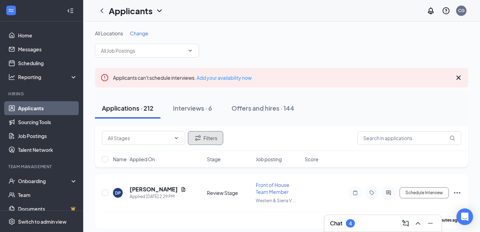
click at [194, 138] on icon "Filter" at bounding box center [198, 138] width 8 height 8
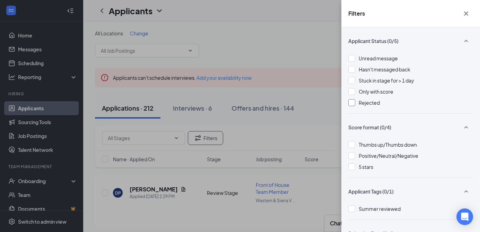
click at [351, 103] on div at bounding box center [351, 102] width 7 height 7
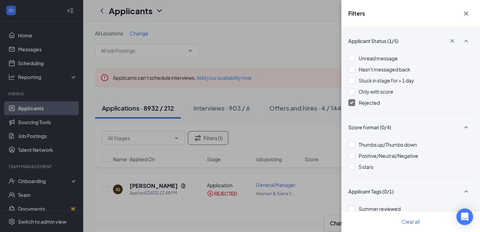
click at [469, 14] on icon "Cross" at bounding box center [466, 13] width 8 height 8
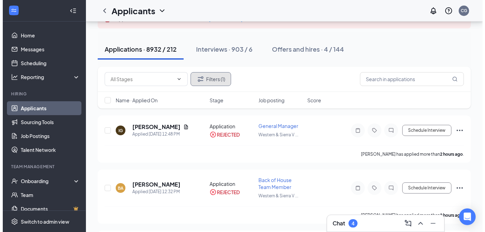
scroll to position [63, 0]
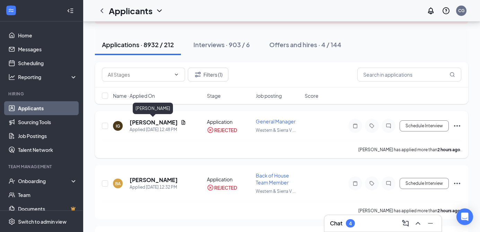
click at [158, 123] on h5 "[PERSON_NAME]" at bounding box center [154, 122] width 48 height 8
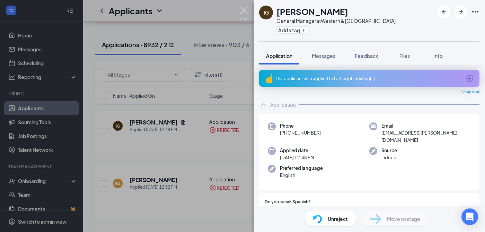
click at [242, 10] on img at bounding box center [244, 14] width 9 height 14
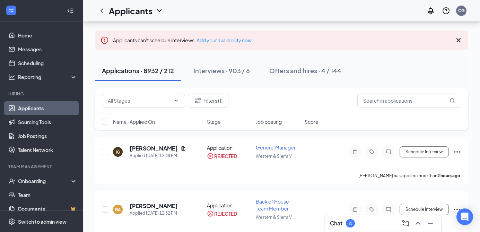
scroll to position [53, 0]
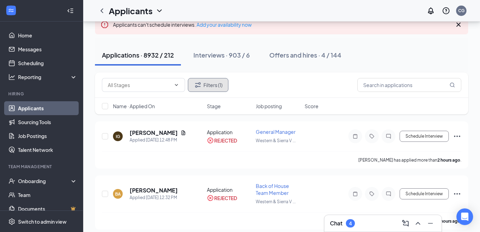
click at [214, 90] on button "Filters (1)" at bounding box center [208, 85] width 41 height 14
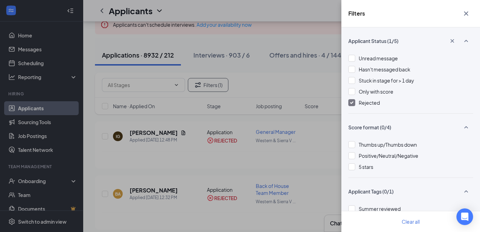
click at [352, 102] on img at bounding box center [351, 102] width 3 height 3
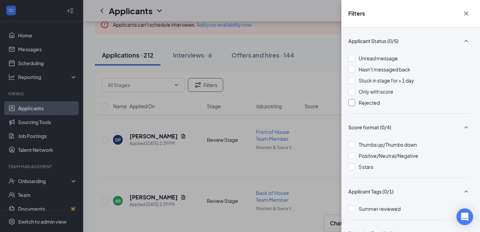
click at [466, 13] on icon "Cross" at bounding box center [466, 13] width 8 height 8
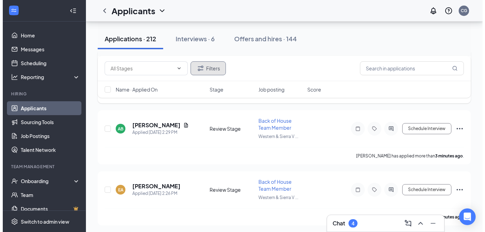
scroll to position [188, 0]
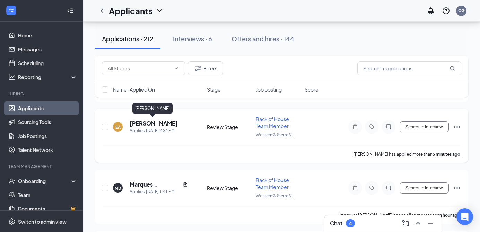
click at [150, 119] on h5 "[PERSON_NAME]" at bounding box center [154, 123] width 48 height 8
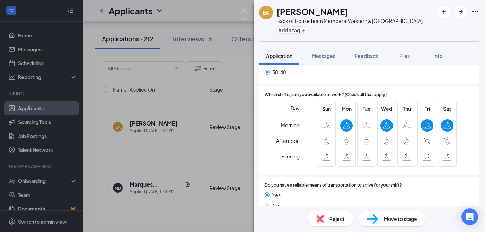
scroll to position [448, 0]
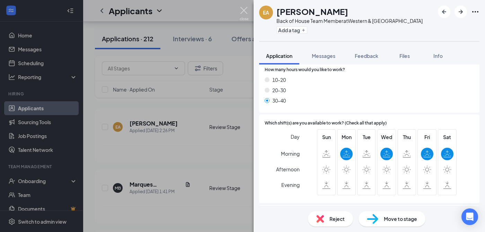
click at [244, 11] on img at bounding box center [244, 14] width 9 height 14
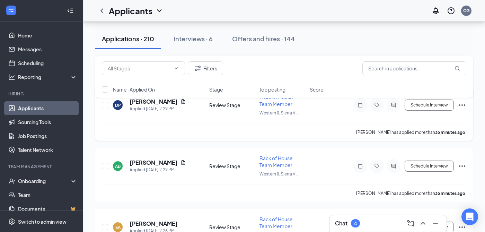
scroll to position [58, 0]
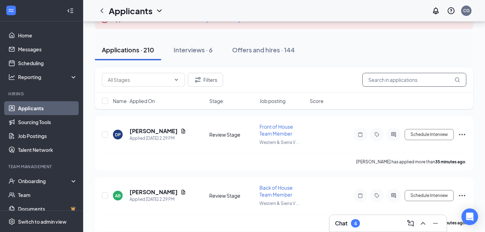
click at [399, 81] on input "text" at bounding box center [414, 80] width 104 height 14
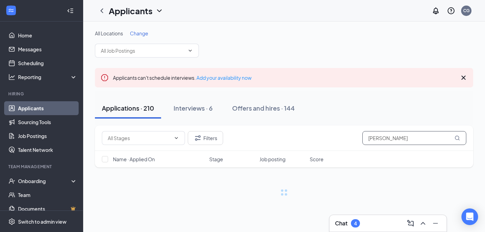
type input "anthony"
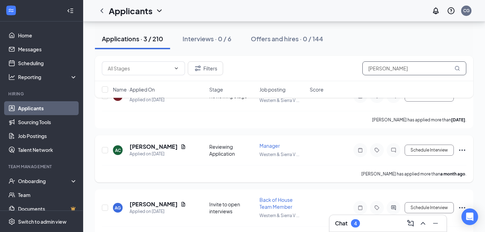
scroll to position [111, 0]
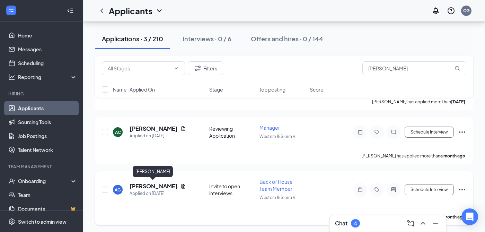
click at [148, 182] on h5 "[PERSON_NAME]" at bounding box center [154, 186] width 48 height 8
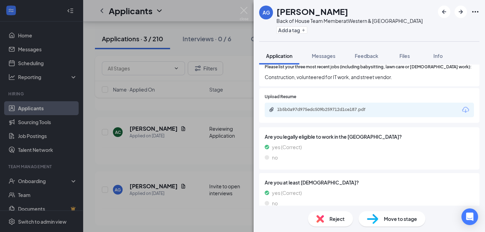
scroll to position [166, 0]
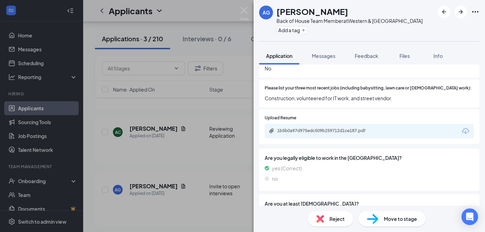
click at [356, 128] on div "1b5b0a97d975edc509b259712d1ce187.pdf" at bounding box center [325, 131] width 97 height 6
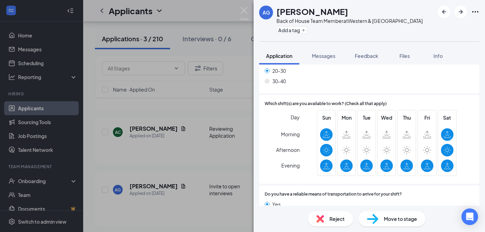
scroll to position [514, 0]
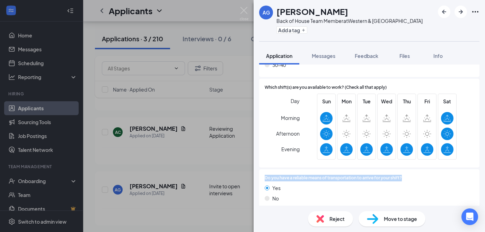
drag, startPoint x: 405, startPoint y: 173, endPoint x: 265, endPoint y: 171, distance: 140.6
click at [265, 175] on div "Do you have a reliable means of transportation to arrive for your shift?" at bounding box center [369, 178] width 209 height 7
click at [431, 169] on div "Do you have a reliable means of transportation to arrive for your shift? Yes No" at bounding box center [369, 189] width 220 height 41
